Goal: Task Accomplishment & Management: Manage account settings

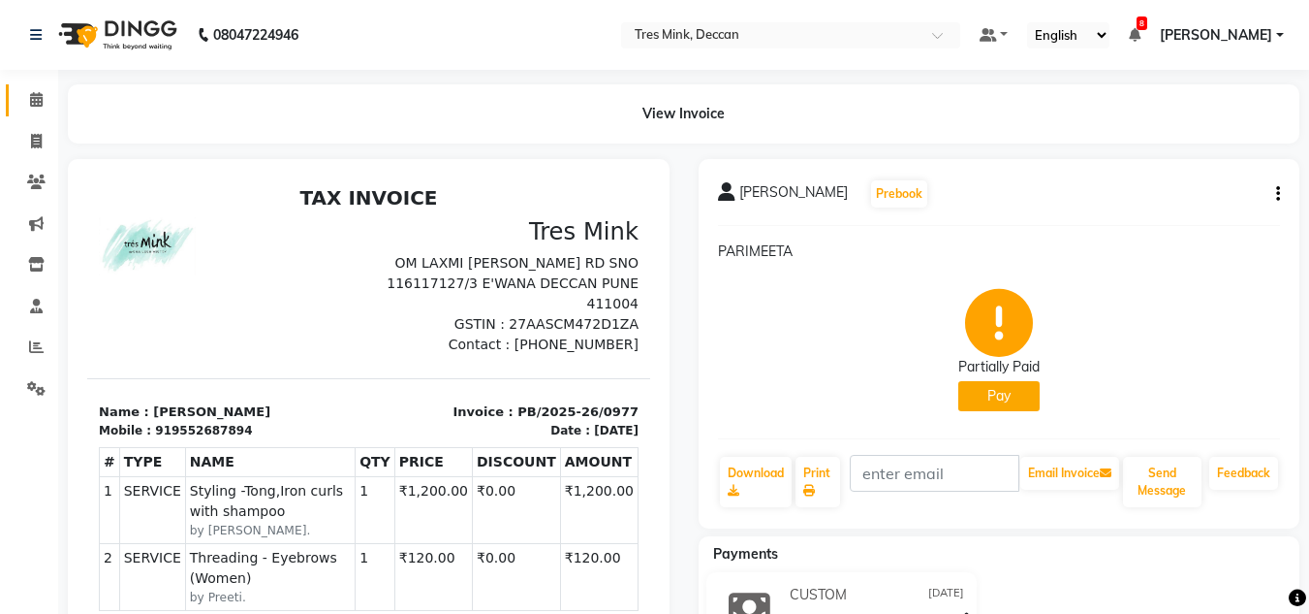
click at [14, 88] on link "Calendar" at bounding box center [29, 100] width 47 height 32
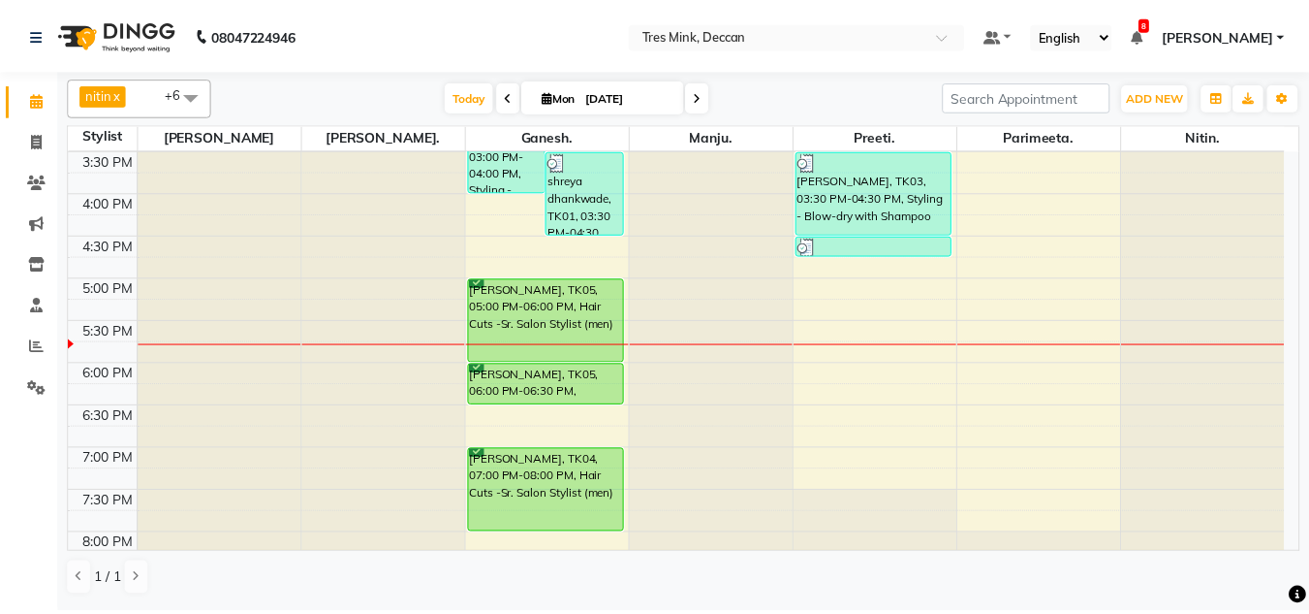
scroll to position [706, 0]
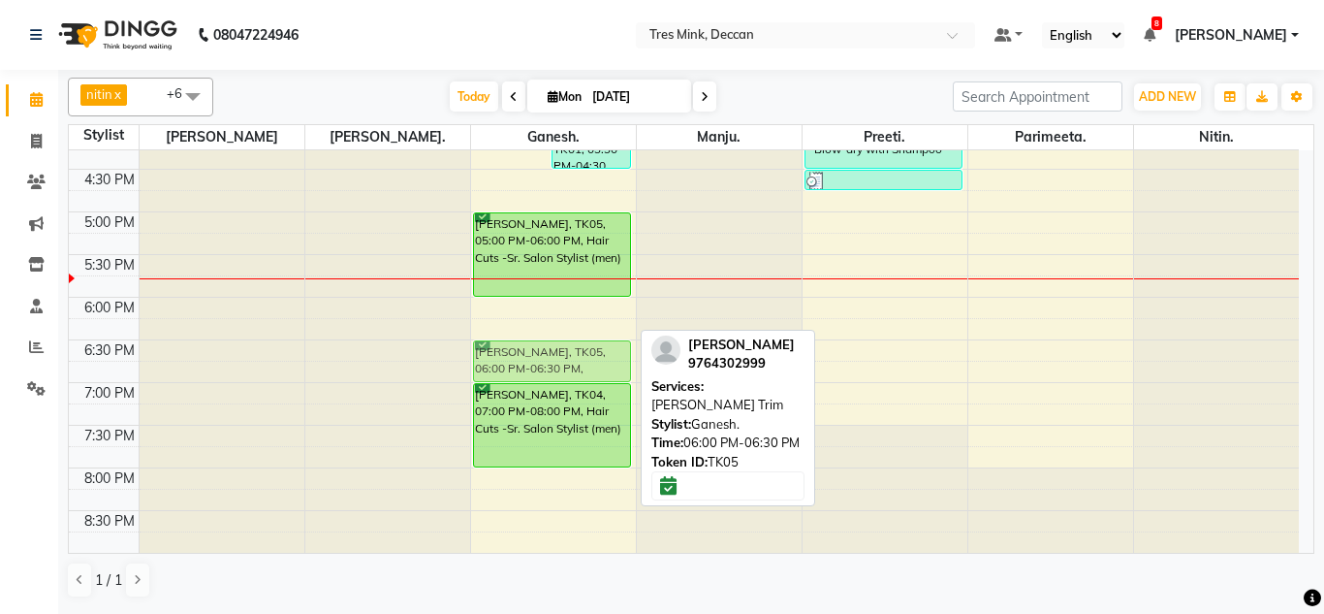
drag, startPoint x: 561, startPoint y: 299, endPoint x: 557, endPoint y: 336, distance: 38.0
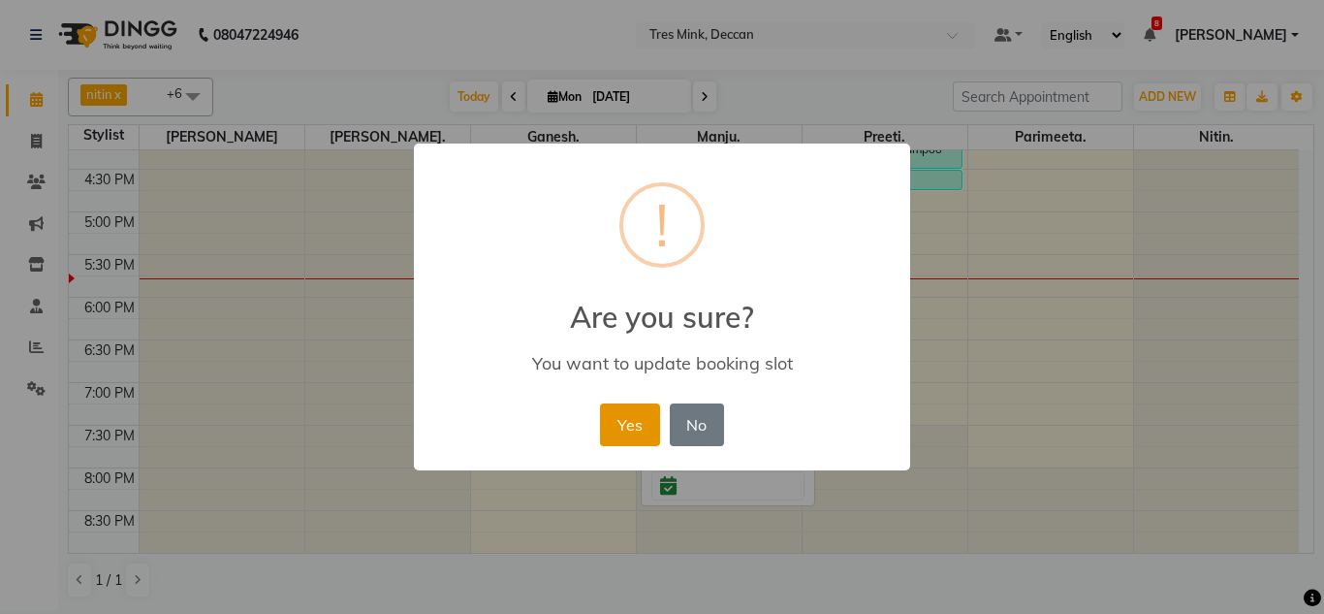
click at [611, 419] on button "Yes" at bounding box center [629, 424] width 59 height 43
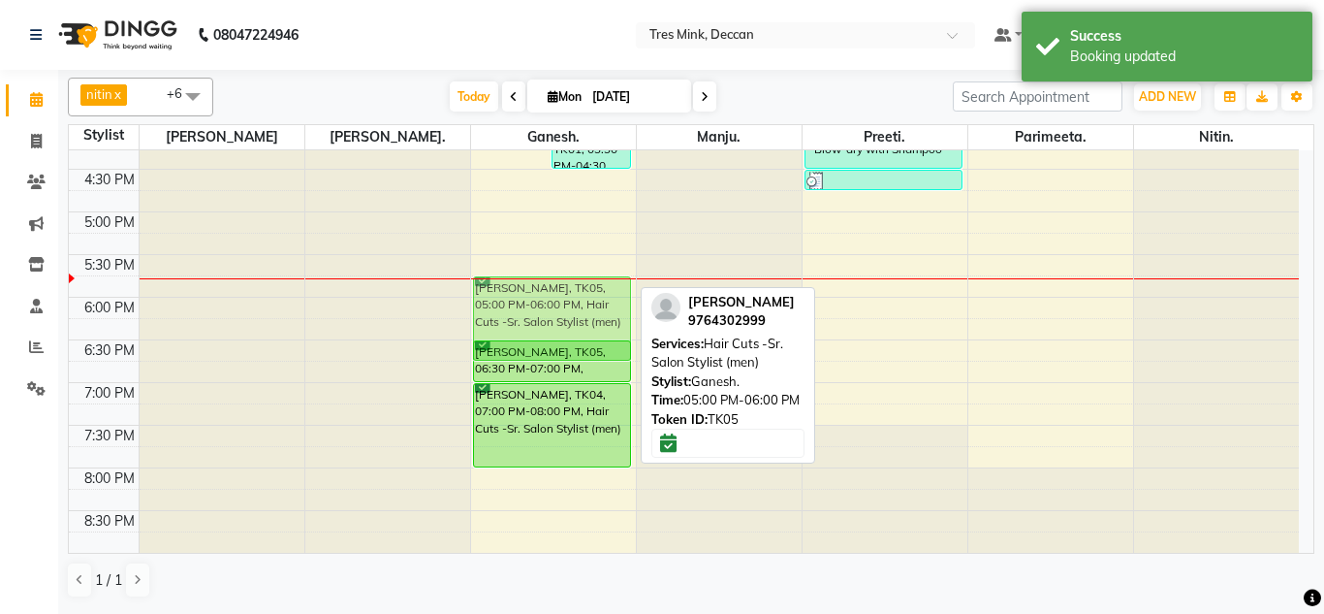
drag, startPoint x: 552, startPoint y: 223, endPoint x: 542, endPoint y: 292, distance: 69.5
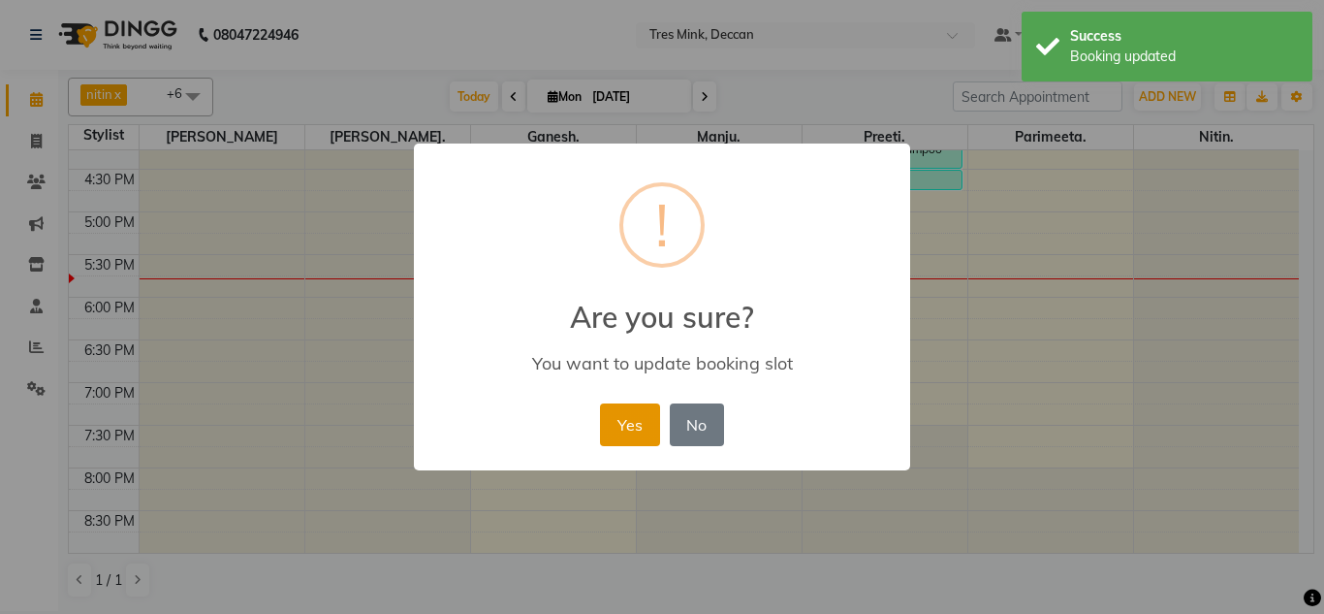
click at [604, 431] on button "Yes" at bounding box center [629, 424] width 59 height 43
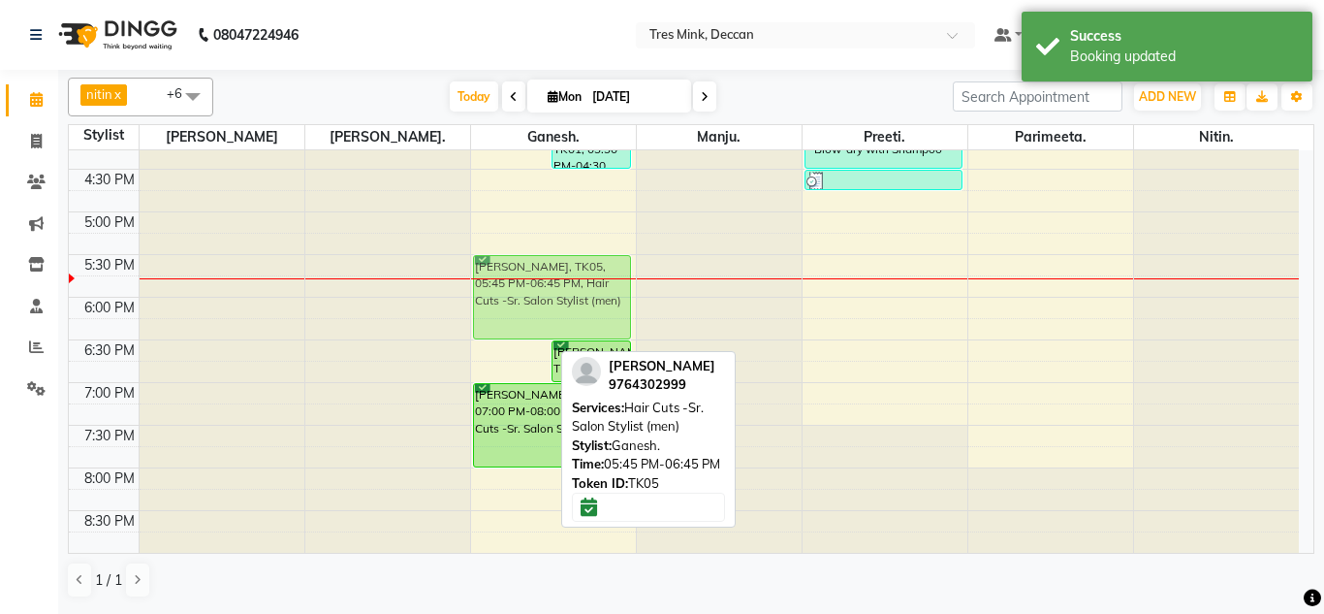
drag, startPoint x: 535, startPoint y: 326, endPoint x: 539, endPoint y: 298, distance: 28.4
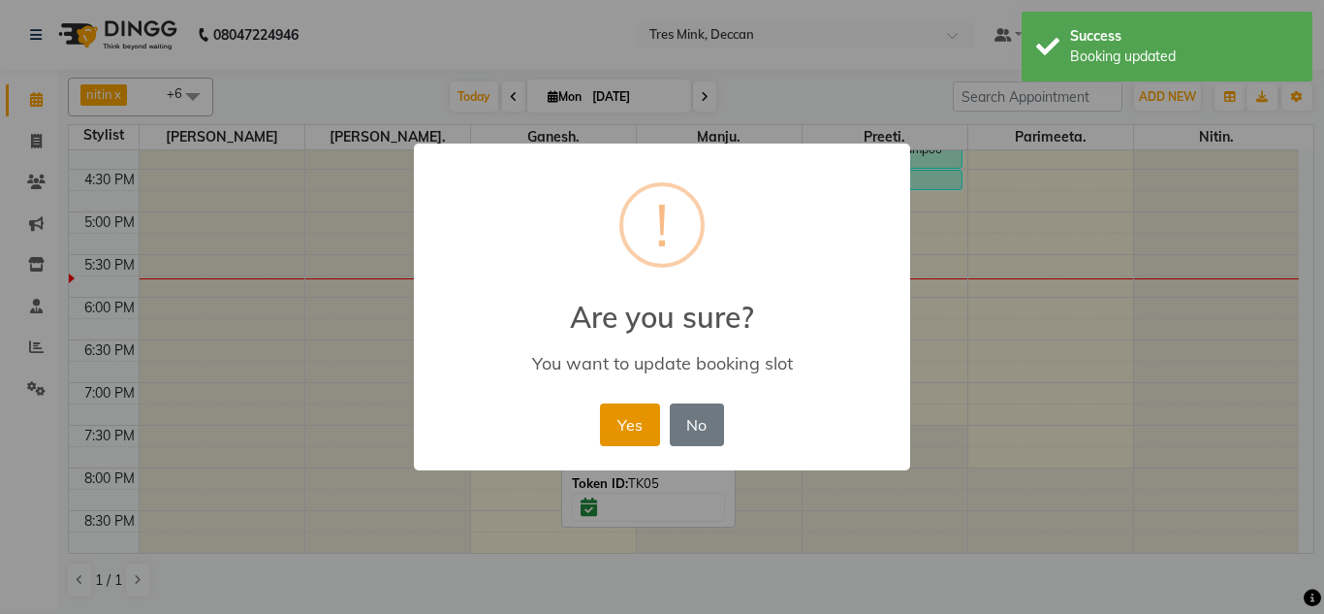
click at [643, 419] on button "Yes" at bounding box center [629, 424] width 59 height 43
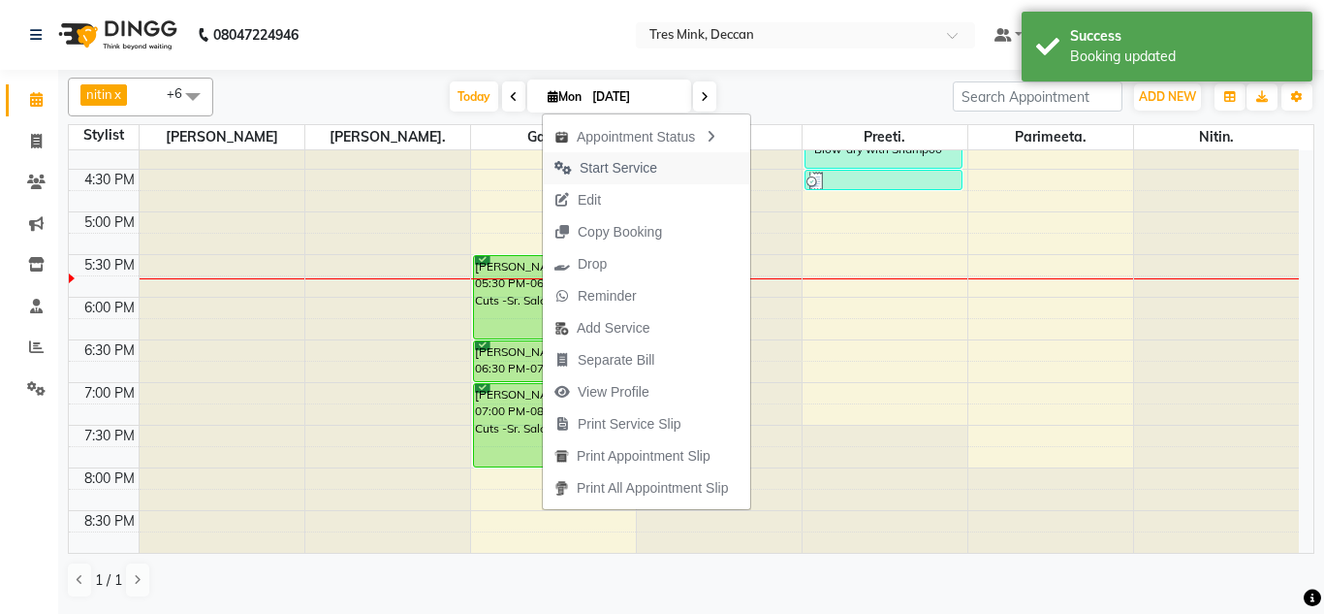
click at [586, 170] on span "Start Service" at bounding box center [619, 168] width 78 height 20
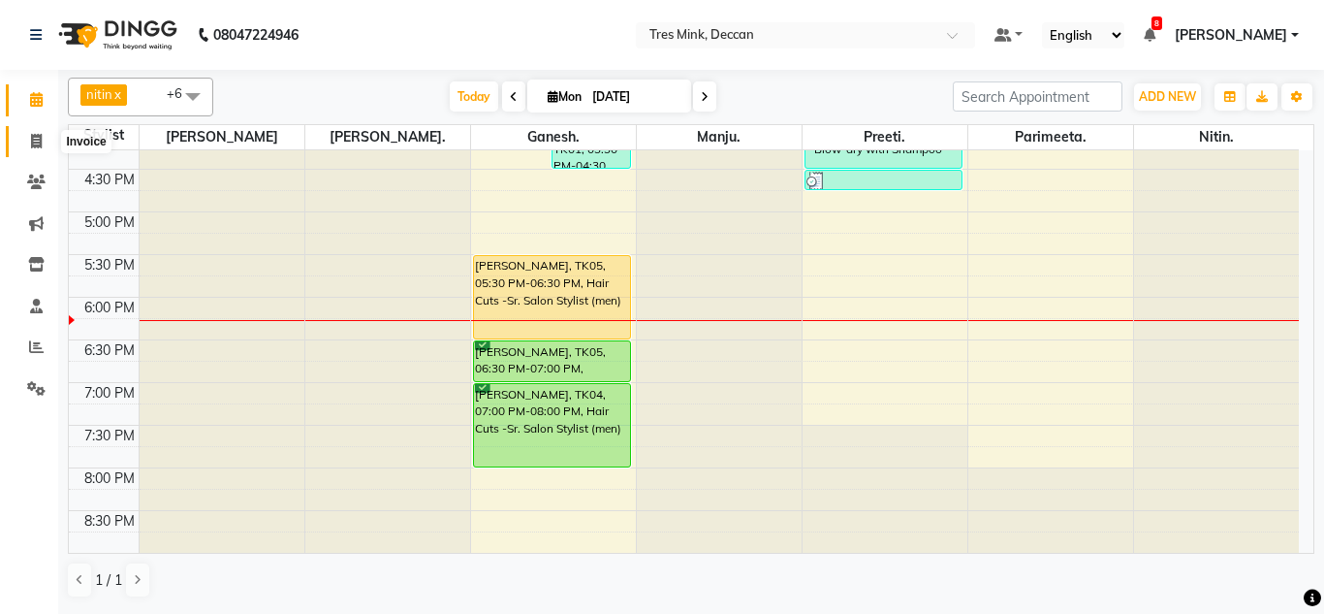
click at [31, 144] on icon at bounding box center [36, 141] width 11 height 15
select select "service"
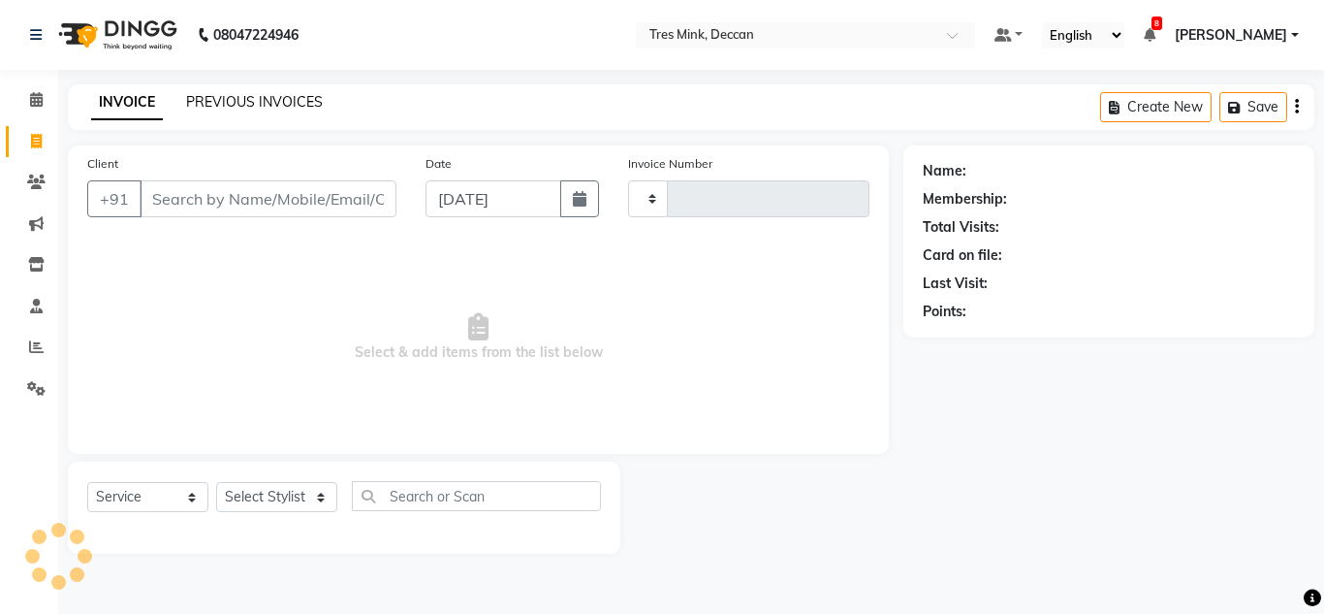
click at [272, 110] on link "PREVIOUS INVOICES" at bounding box center [254, 101] width 137 height 17
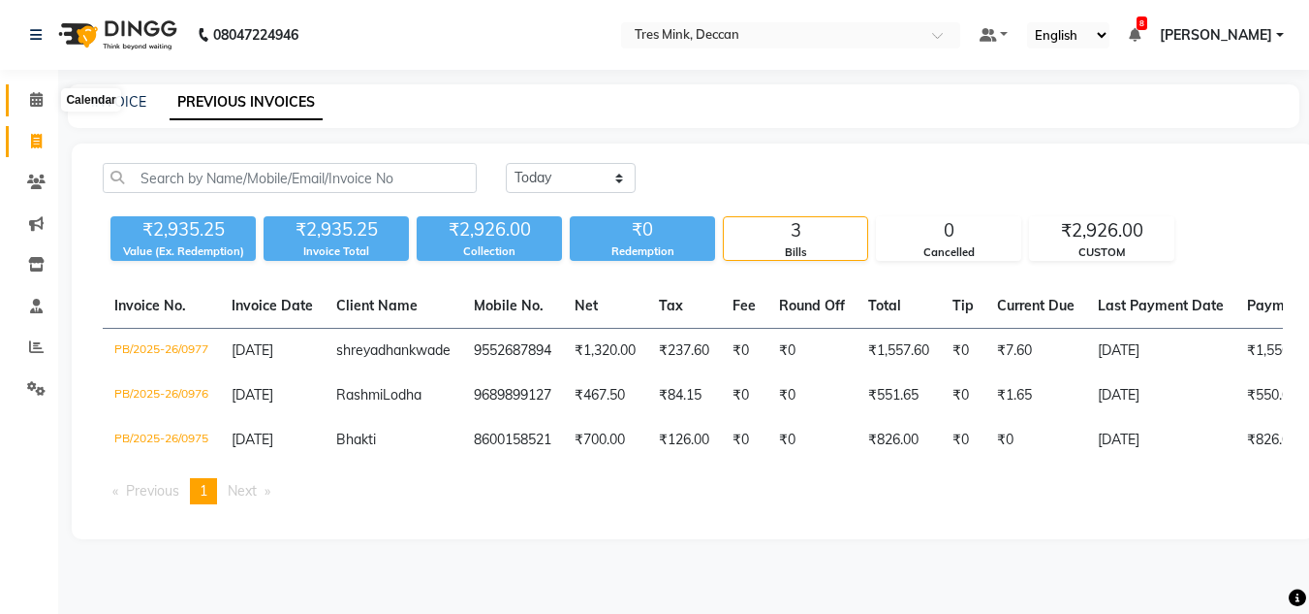
click at [25, 95] on span at bounding box center [36, 100] width 34 height 22
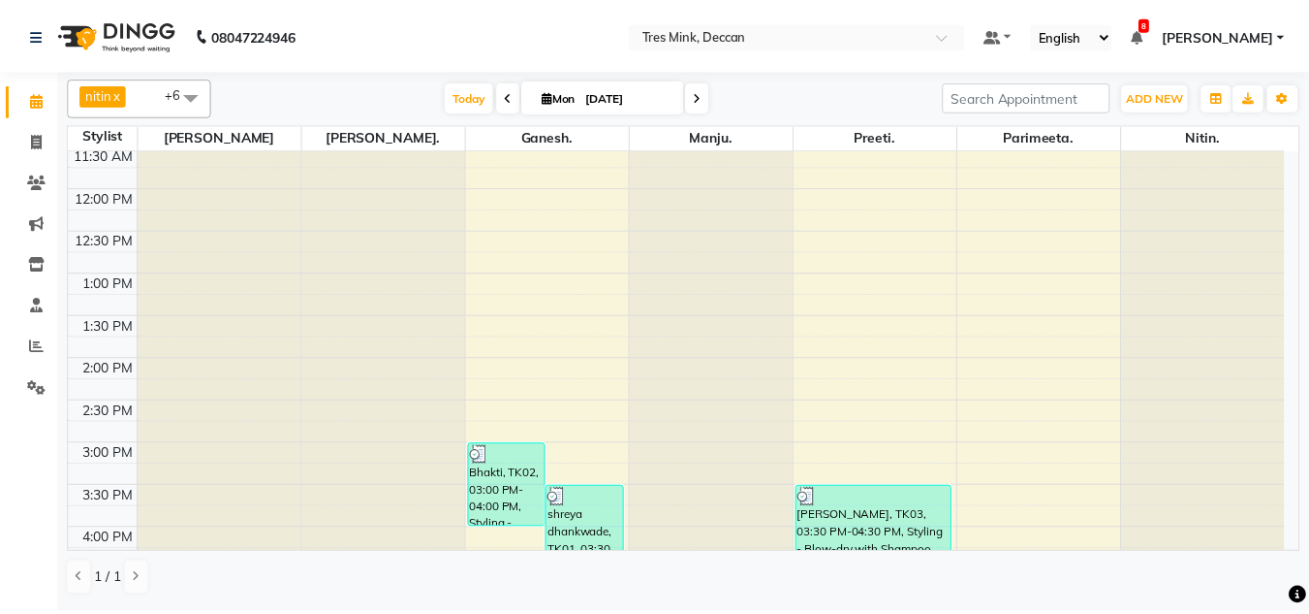
scroll to position [678, 0]
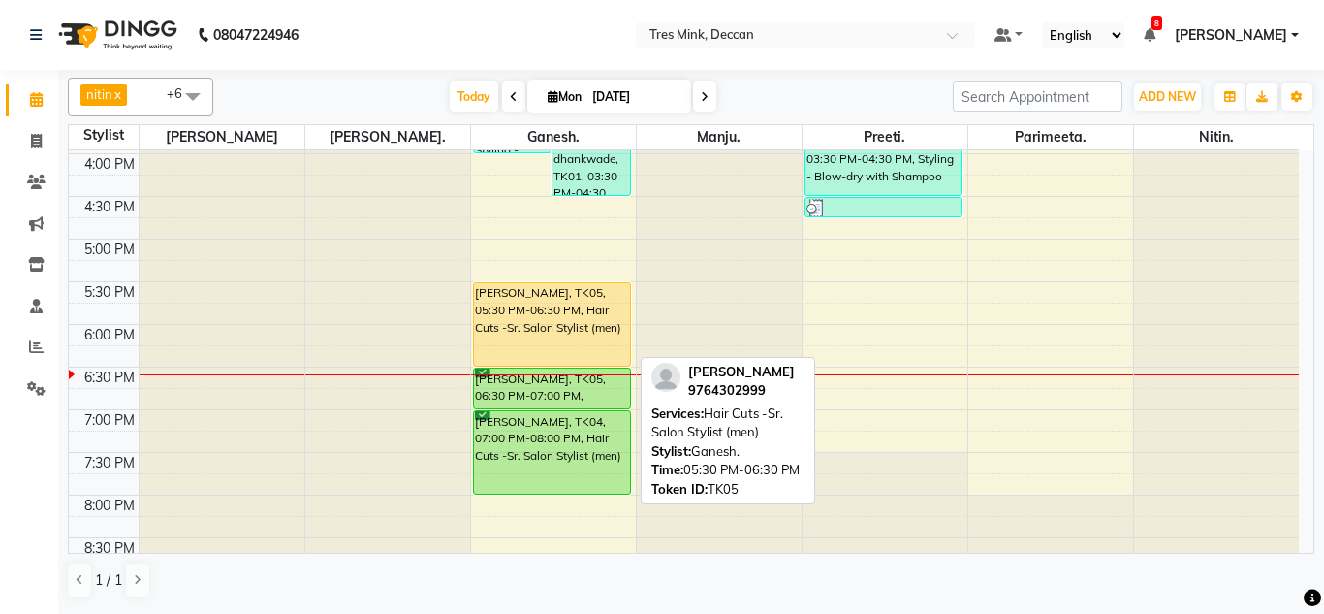
click at [519, 326] on div "[PERSON_NAME], TK05, 05:30 PM-06:30 PM, Hair Cuts -Sr. Salon Stylist (men)" at bounding box center [552, 324] width 157 height 82
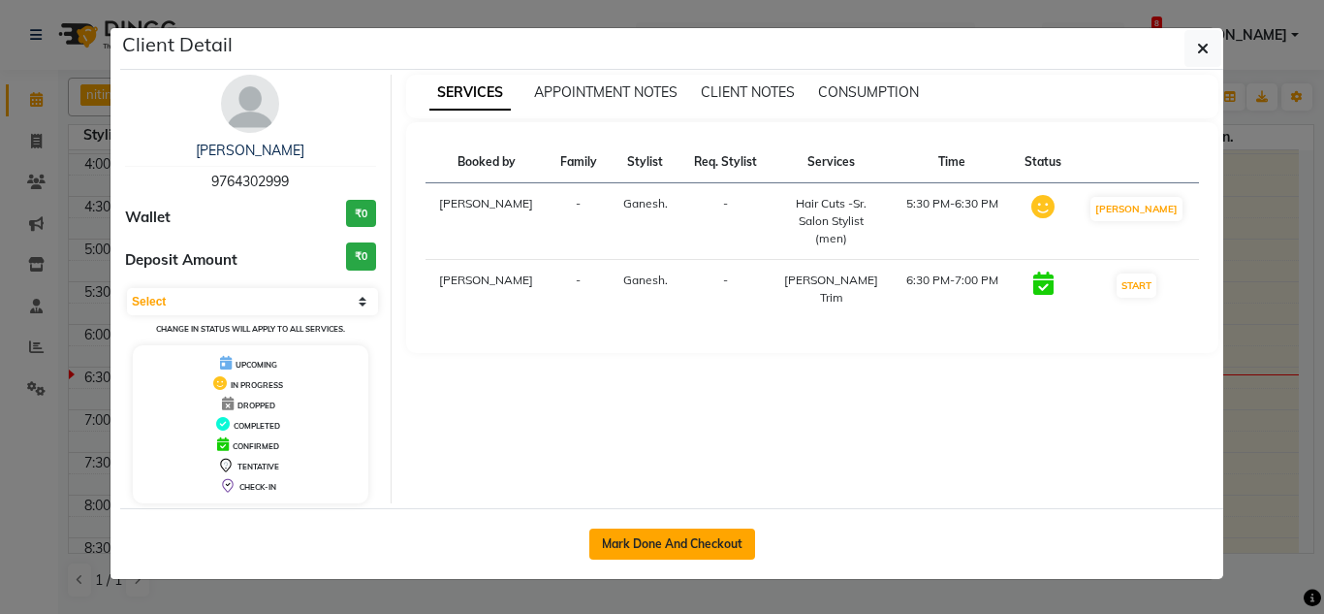
click at [677, 545] on button "Mark Done And Checkout" at bounding box center [672, 543] width 166 height 31
select select "service"
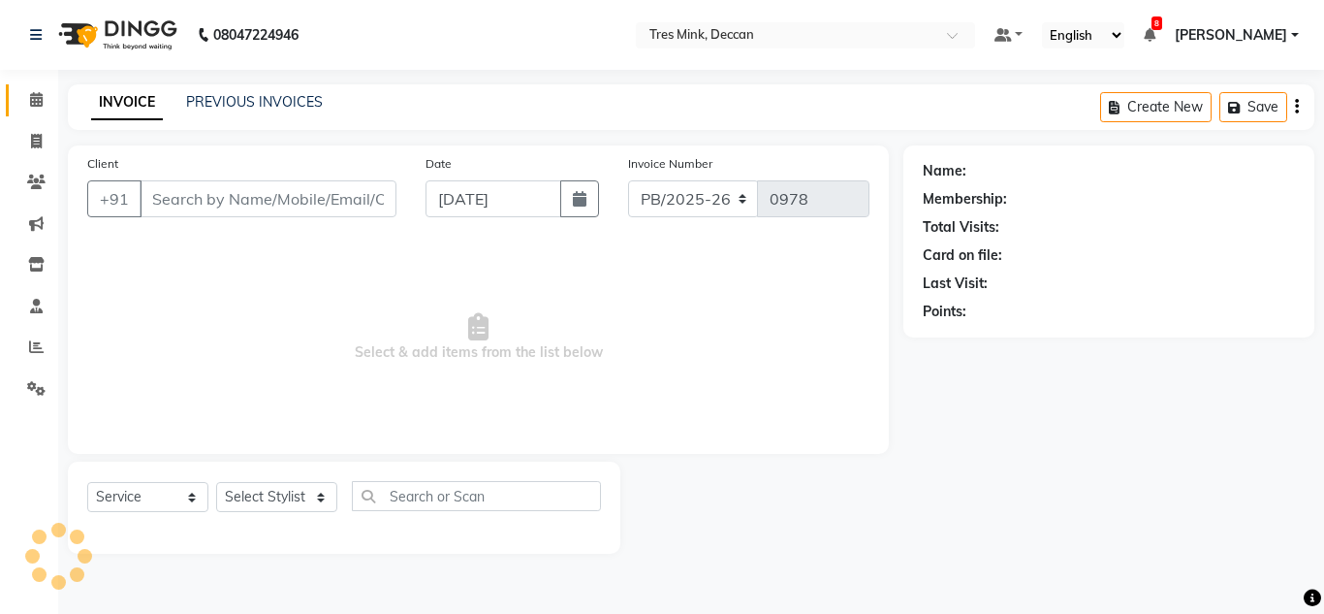
select select "3"
type input "9764302999"
select select "59501"
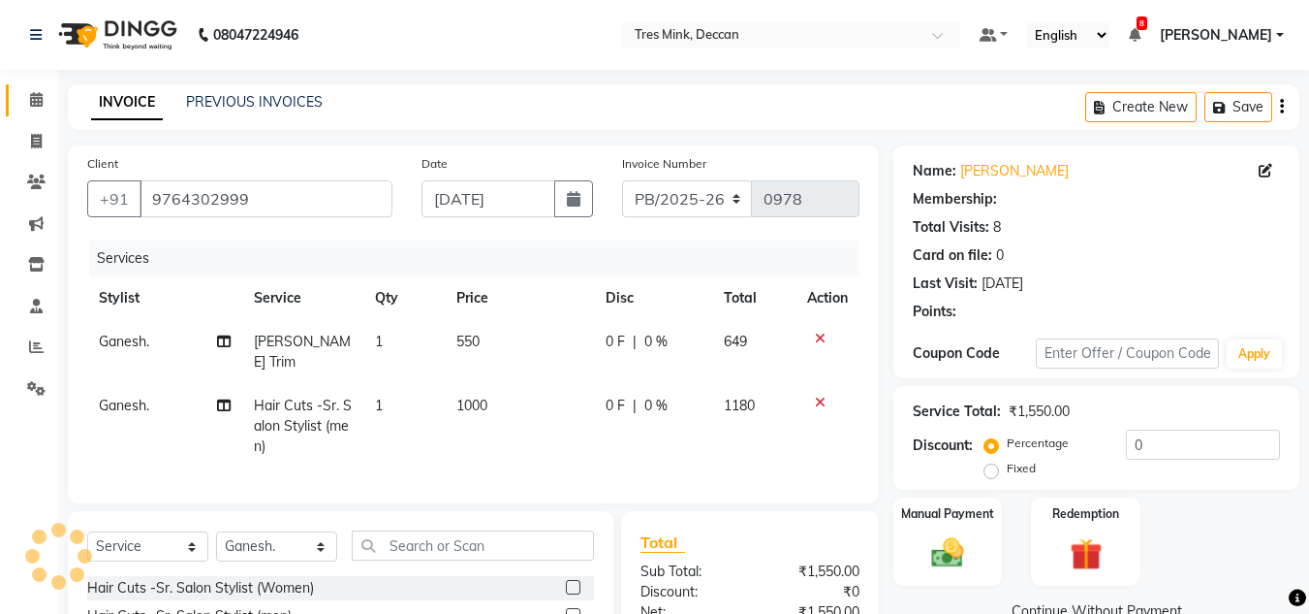
type input "10"
select select "1: Object"
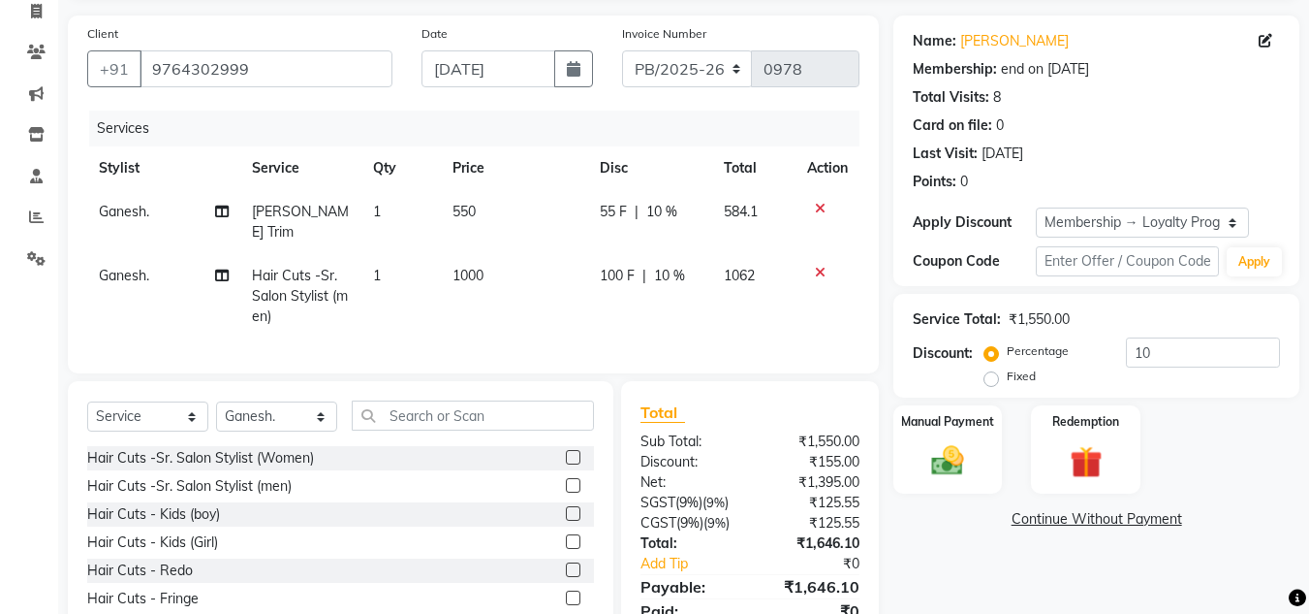
scroll to position [227, 0]
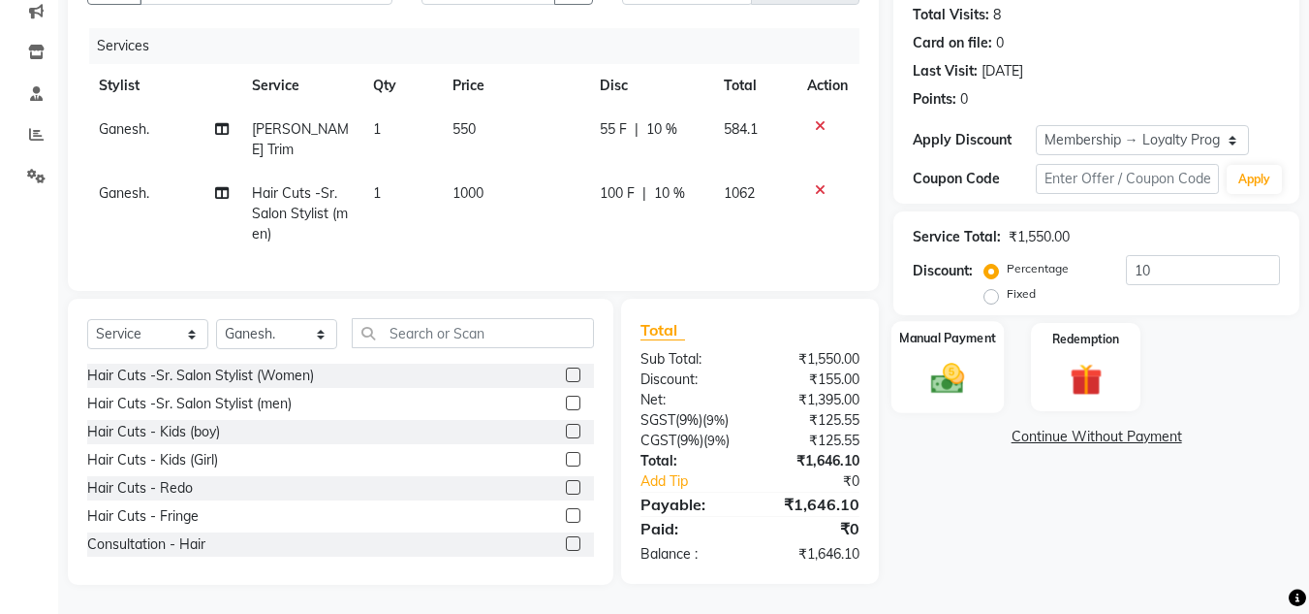
click at [951, 359] on img at bounding box center [948, 378] width 54 height 39
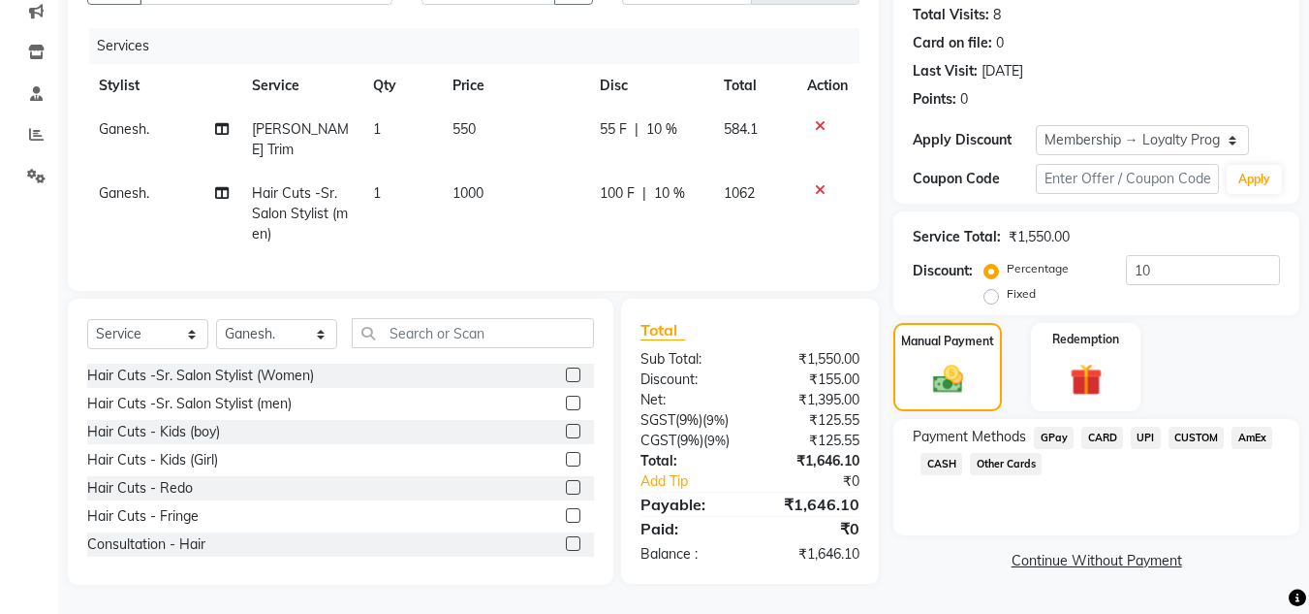
click at [1113, 426] on span "CARD" at bounding box center [1103, 437] width 42 height 22
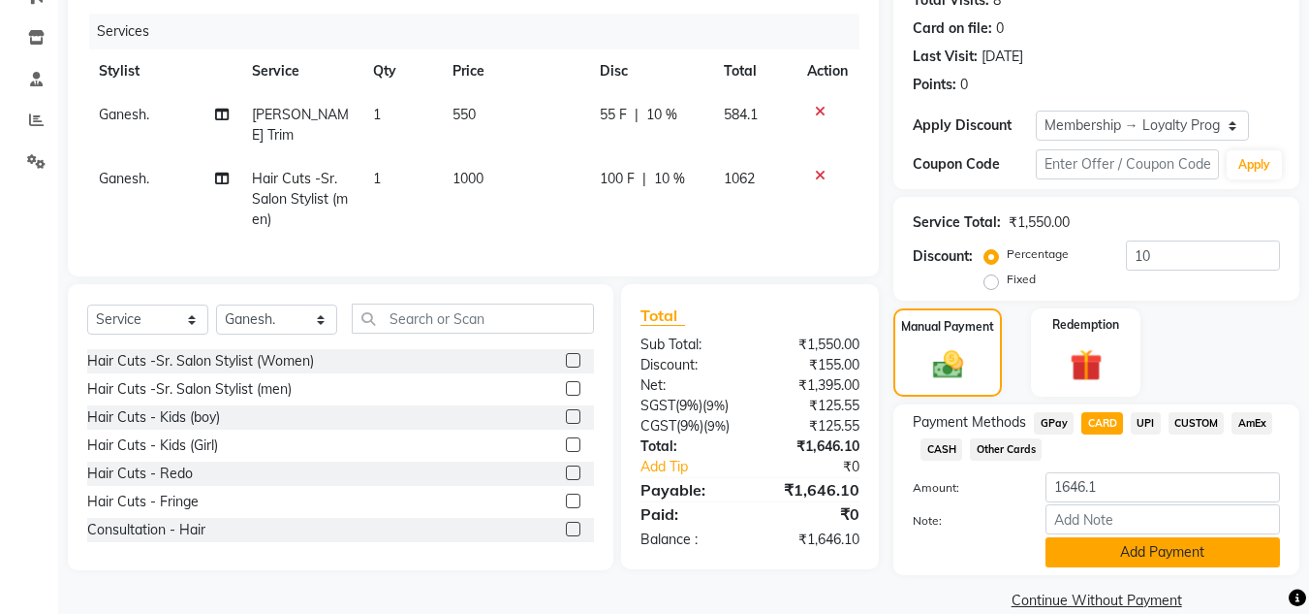
scroll to position [257, 0]
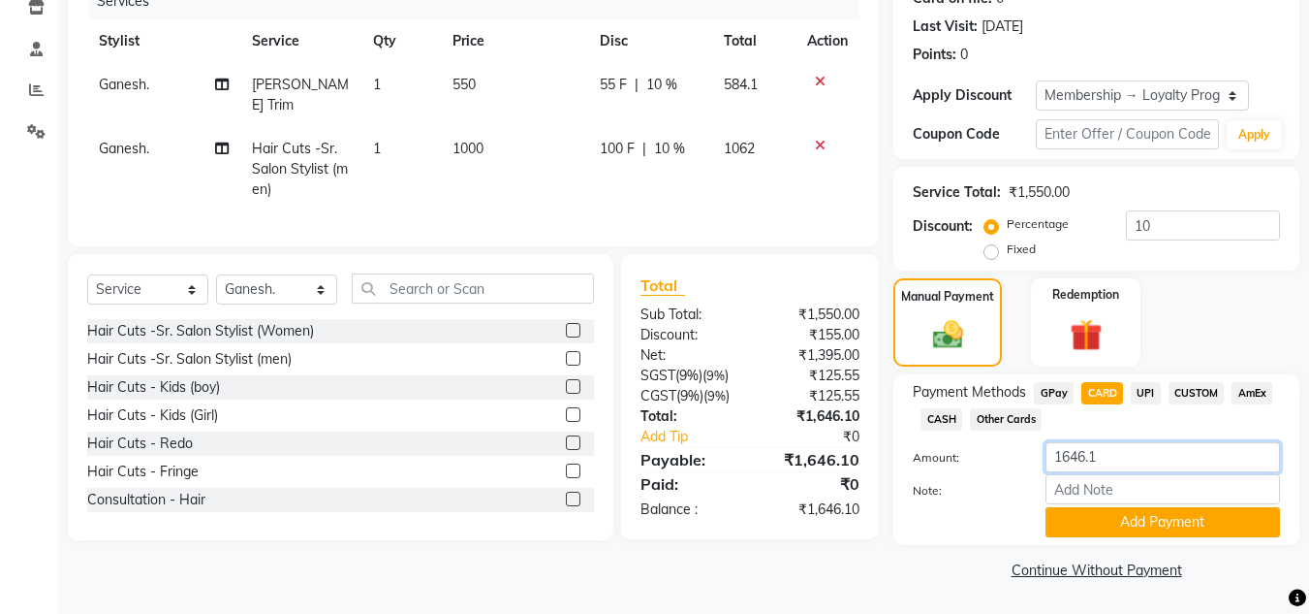
drag, startPoint x: 1110, startPoint y: 458, endPoint x: 1083, endPoint y: 465, distance: 28.0
click at [1083, 465] on input "1646.1" at bounding box center [1163, 457] width 235 height 30
type input "1646"
click at [1077, 515] on button "Add Payment" at bounding box center [1163, 522] width 235 height 30
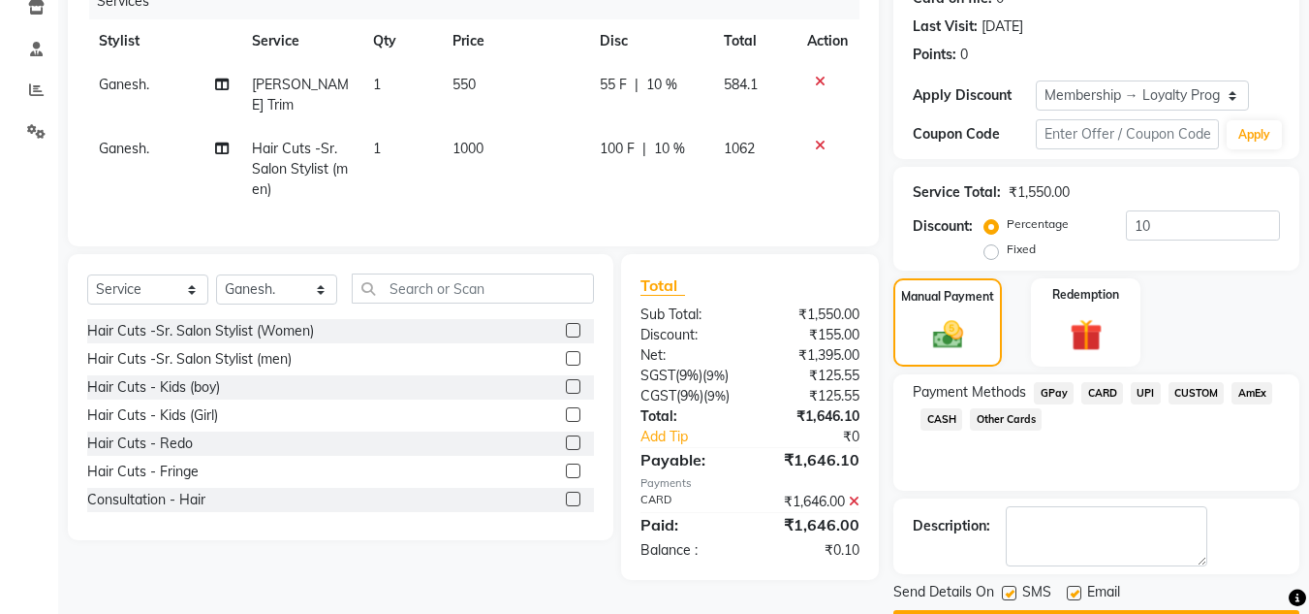
scroll to position [312, 0]
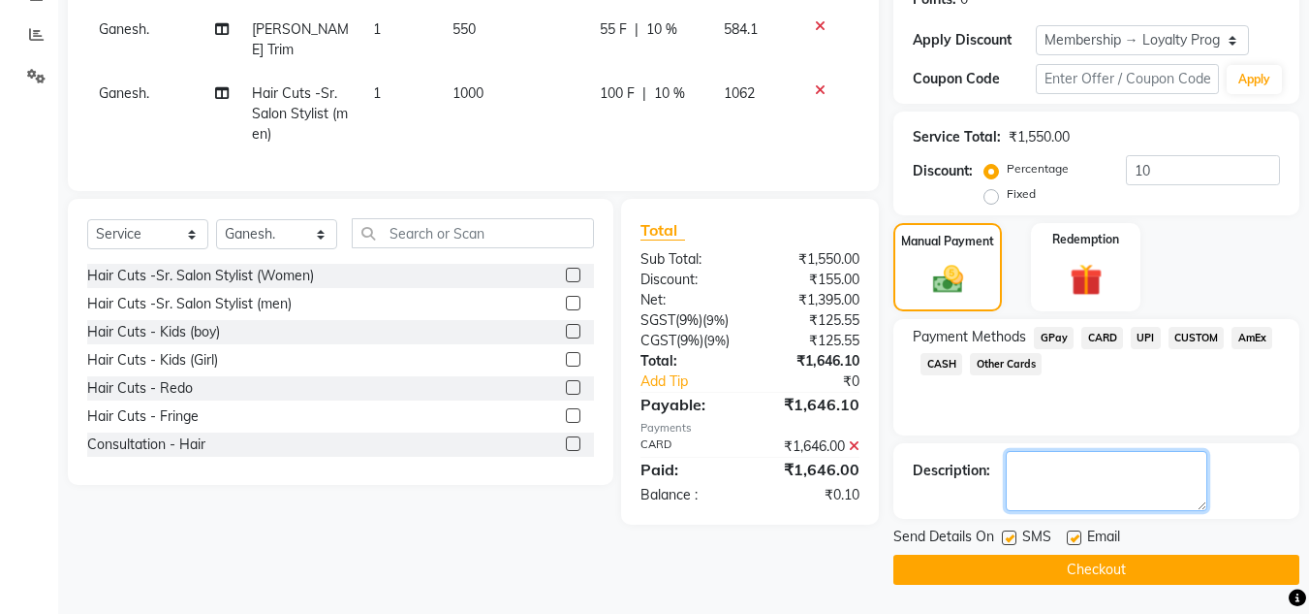
click at [1047, 472] on textarea at bounding box center [1107, 481] width 202 height 60
type textarea "G"
click at [1036, 570] on button "Checkout" at bounding box center [1097, 569] width 406 height 30
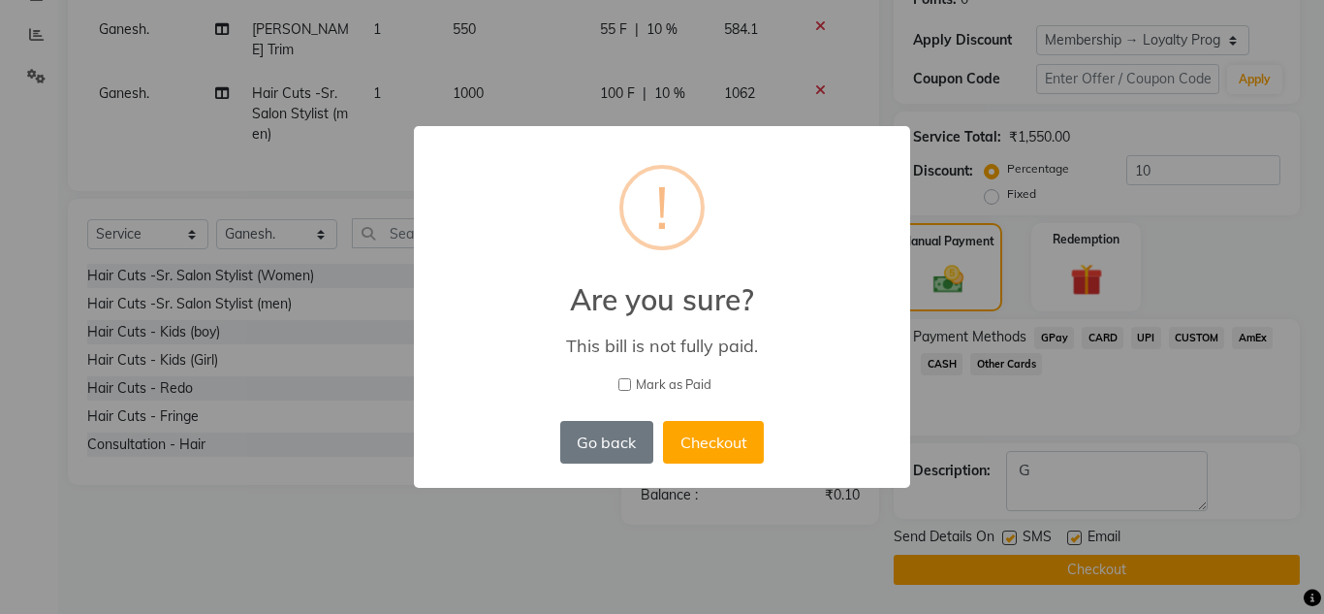
click at [623, 385] on input "Mark as Paid" at bounding box center [624, 384] width 13 height 13
checkbox input "true"
click at [724, 441] on button "Checkout" at bounding box center [713, 442] width 101 height 43
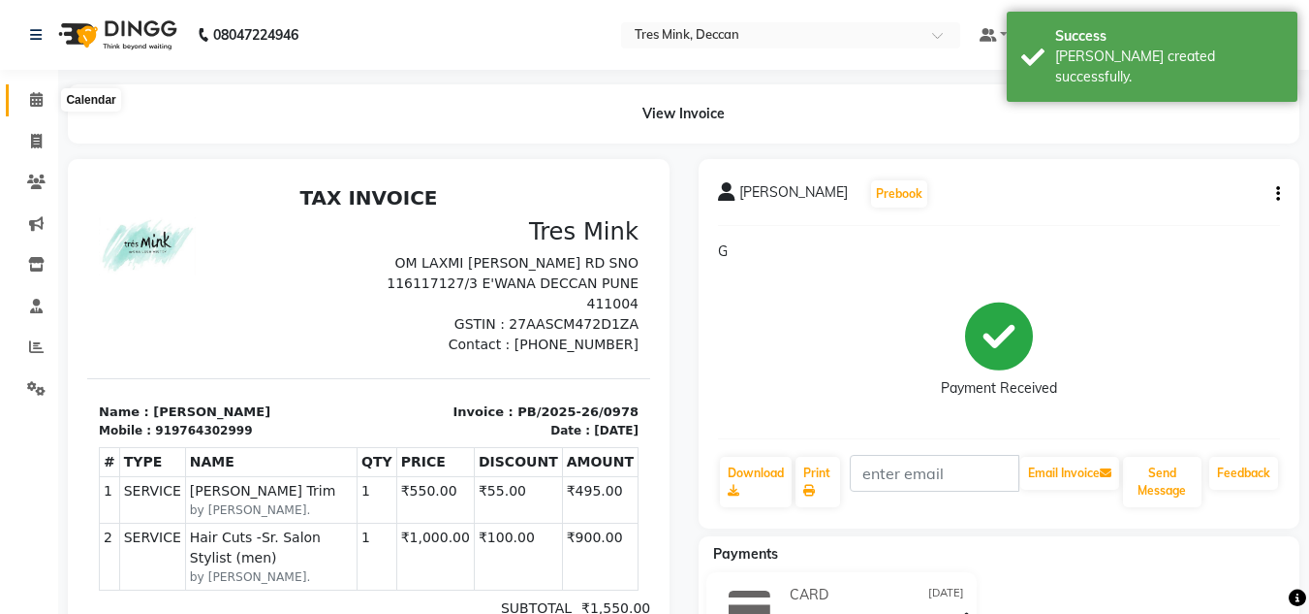
click at [33, 92] on icon at bounding box center [36, 99] width 13 height 15
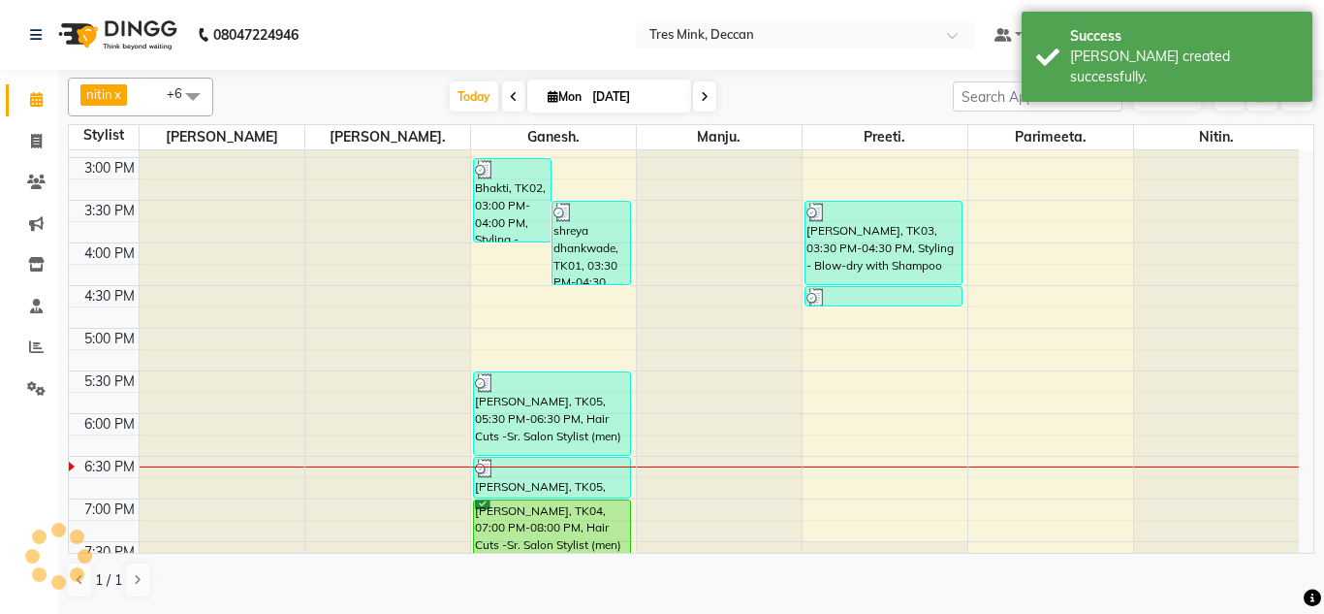
scroll to position [678, 0]
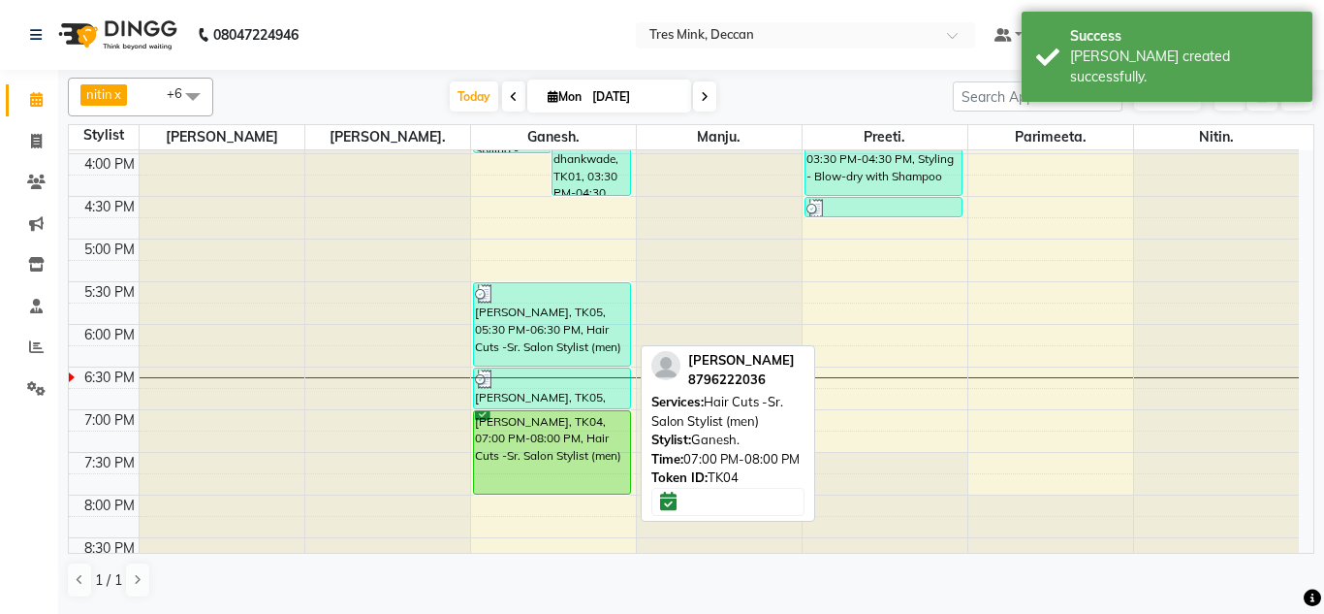
click at [554, 469] on div "[PERSON_NAME], TK04, 07:00 PM-08:00 PM, Hair Cuts -Sr. Salon Stylist (men)" at bounding box center [552, 452] width 157 height 82
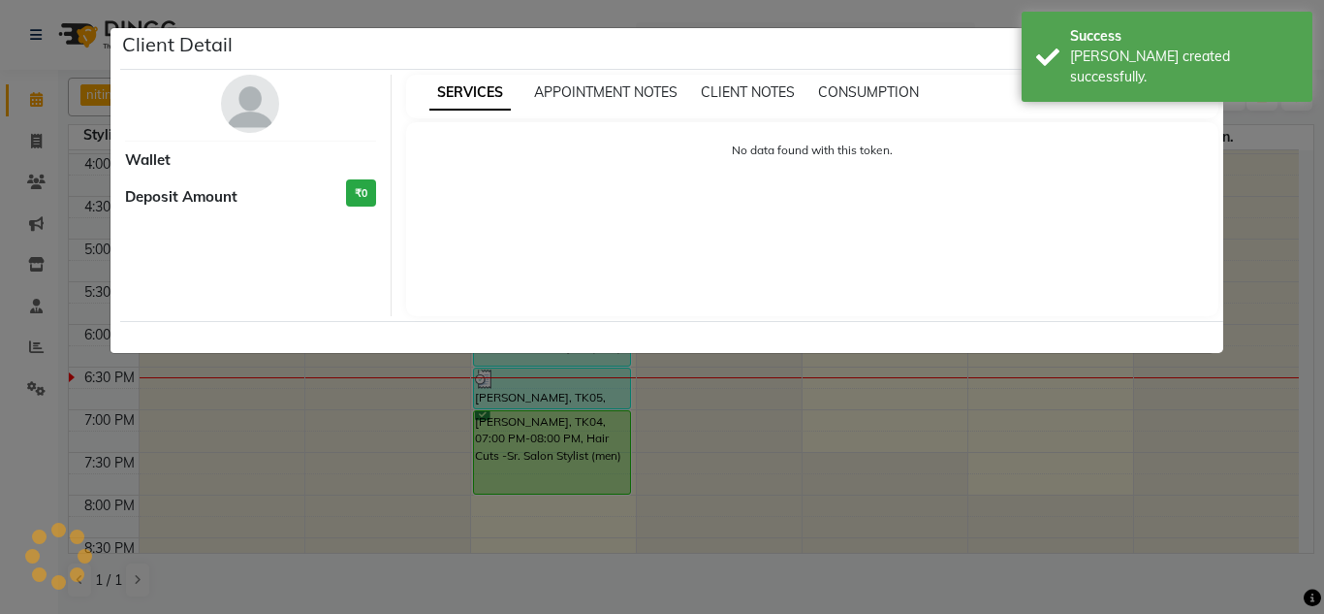
select select "6"
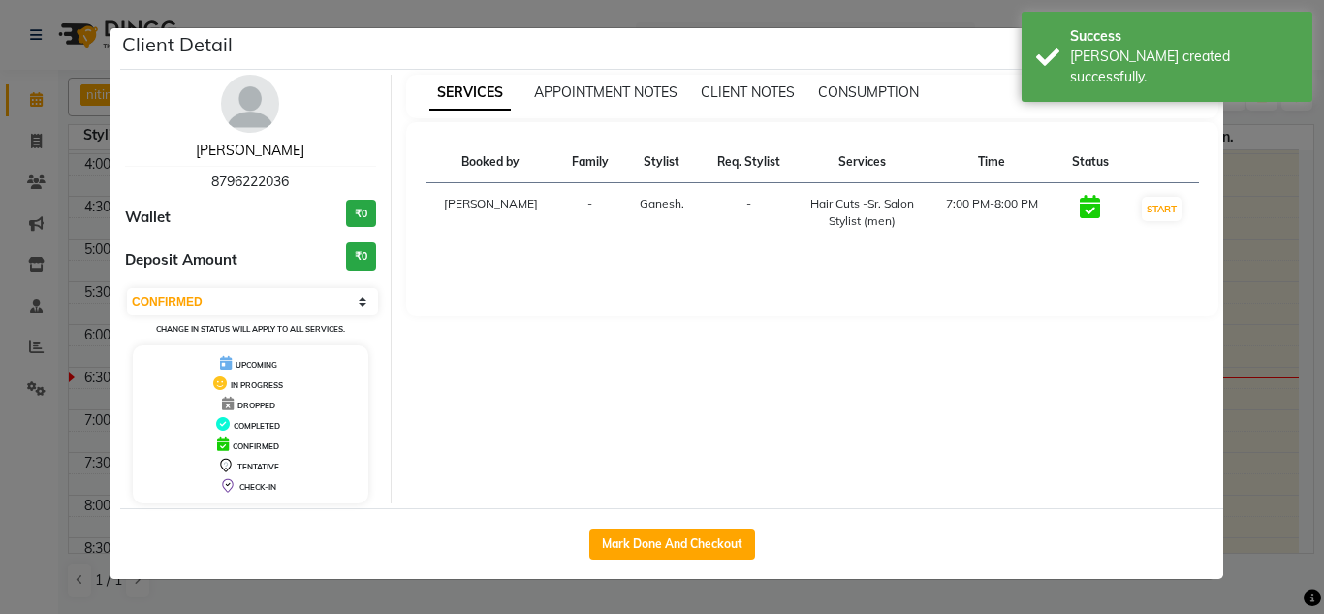
click at [271, 152] on link "[PERSON_NAME]" at bounding box center [250, 150] width 109 height 17
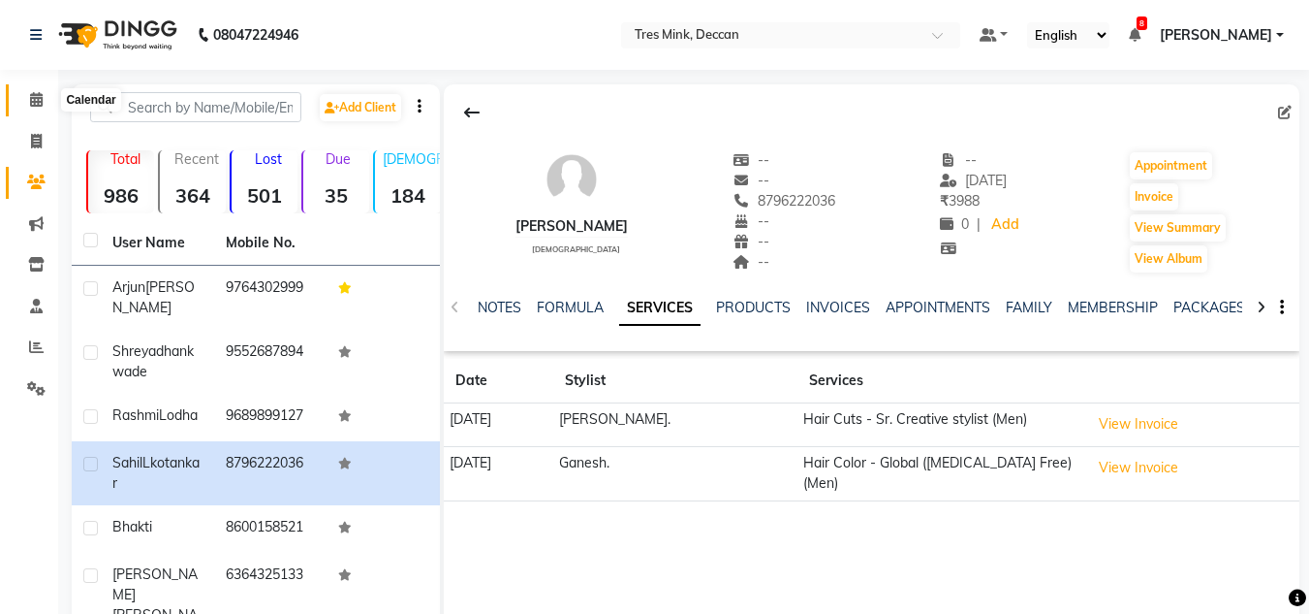
click at [44, 97] on span at bounding box center [36, 100] width 34 height 22
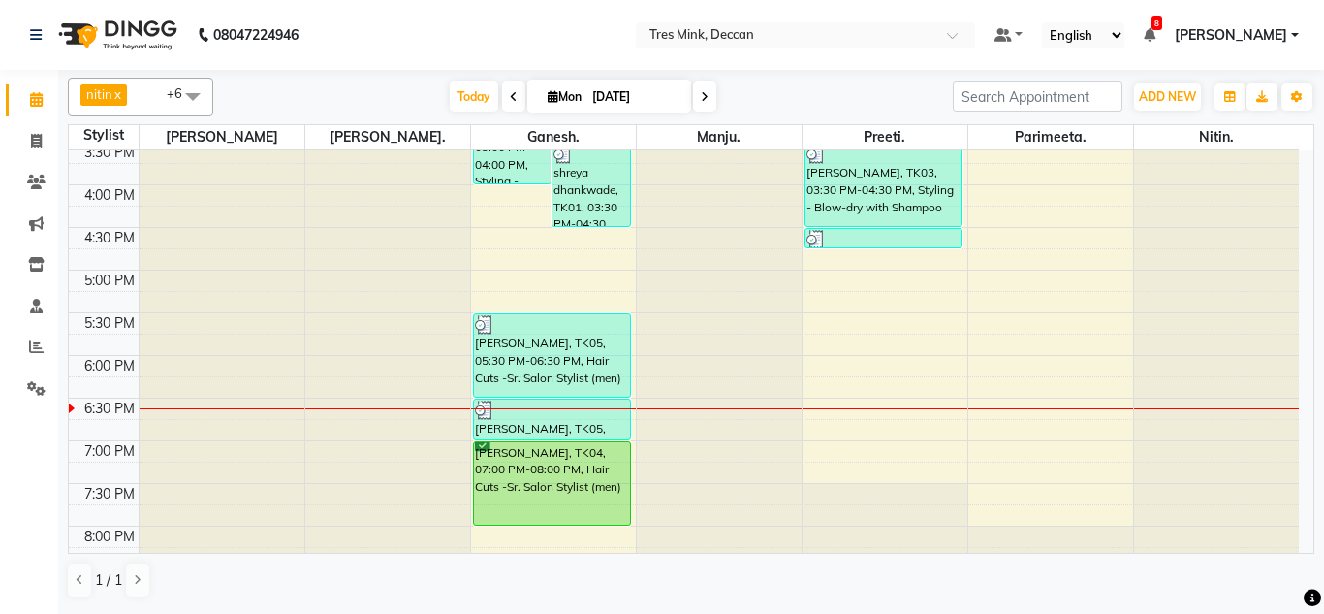
scroll to position [706, 0]
